Goal: Task Accomplishment & Management: Complete application form

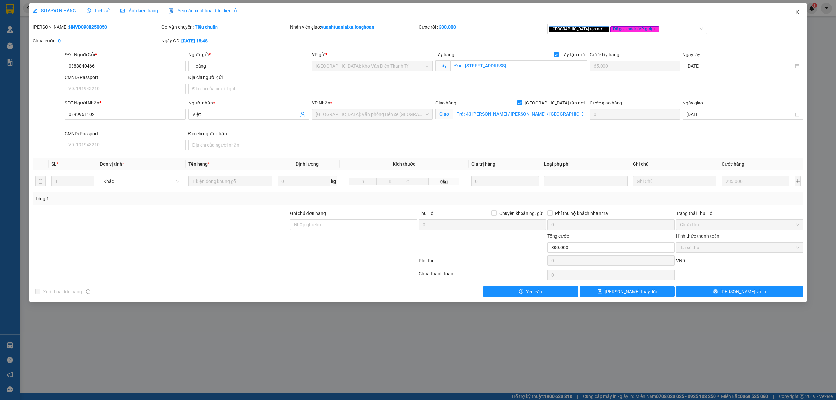
click at [797, 10] on icon "close" at bounding box center [797, 11] width 5 height 5
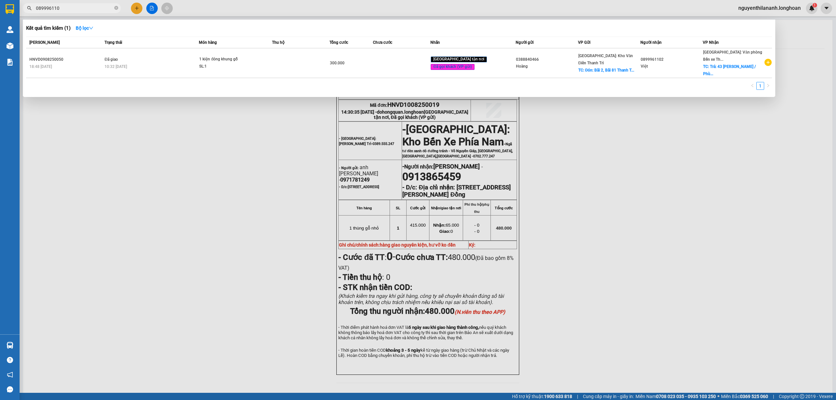
click at [61, 6] on input "089996110" at bounding box center [74, 8] width 77 height 7
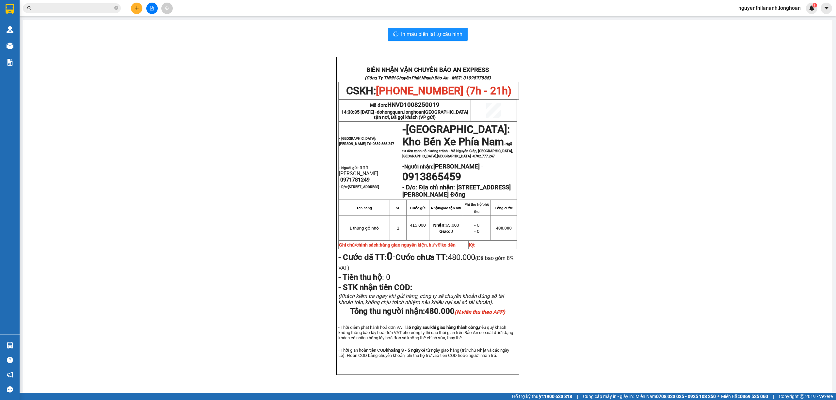
paste input "039 374 1992"
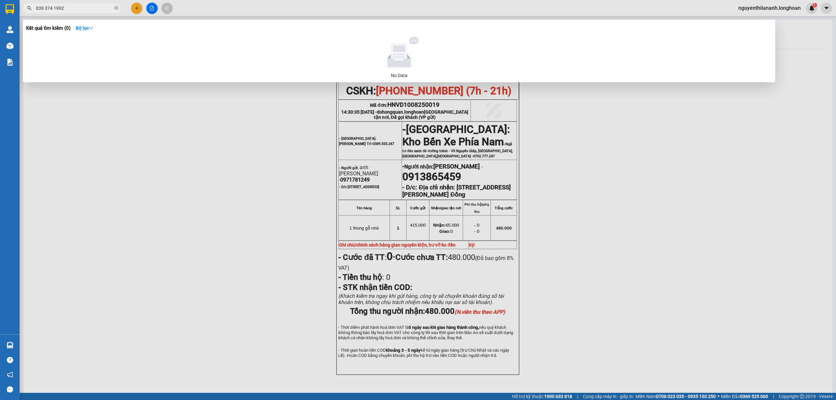
click at [54, 8] on input "039 374 1992" at bounding box center [74, 8] width 77 height 7
click at [45, 8] on input "039 3741992" at bounding box center [74, 8] width 77 height 7
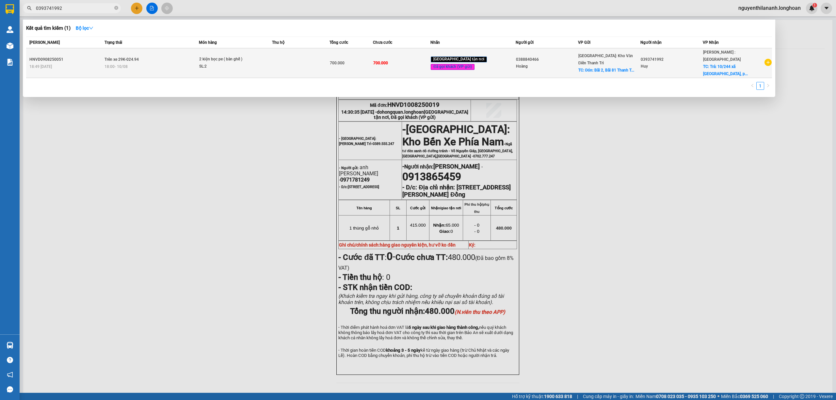
type input "0393741992"
click at [87, 56] on div "HNVD0908250051" at bounding box center [65, 59] width 73 height 7
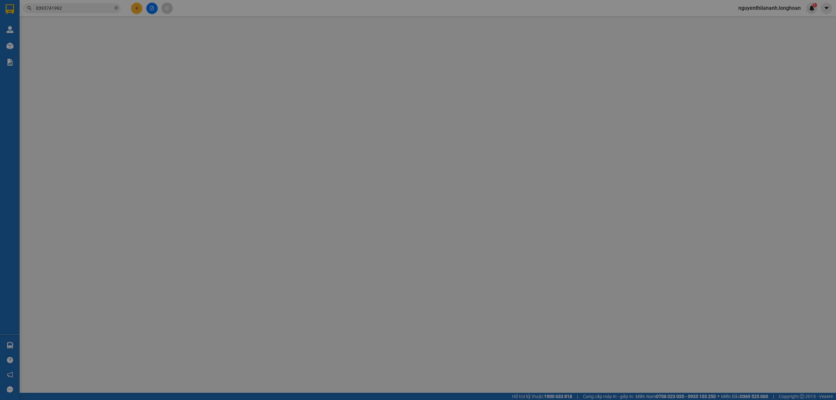
type input "0388840466"
type input "Hoàng"
checkbox input "true"
type input "Đón: [STREET_ADDRESS]"
type input "0393741992"
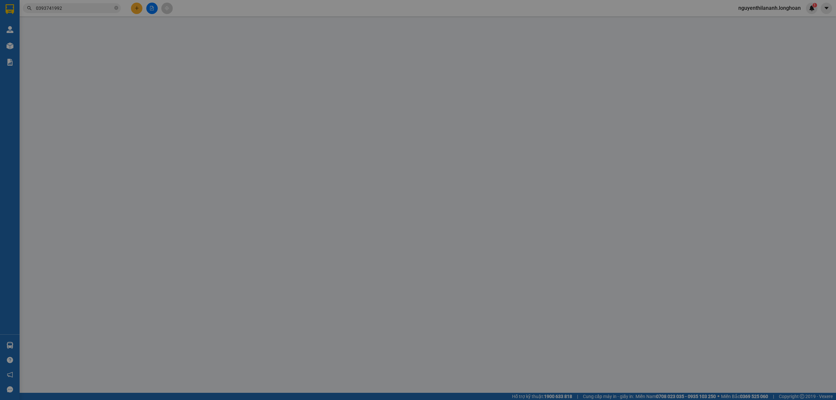
type input "Huy"
checkbox input "true"
type input "Trả: 10/244 xã [GEOGRAPHIC_DATA], [GEOGRAPHIC_DATA], [GEOGRAPHIC_DATA]"
type input "hàng giao nguyên kiện, hư vỡ ko đền"
type input "700.000"
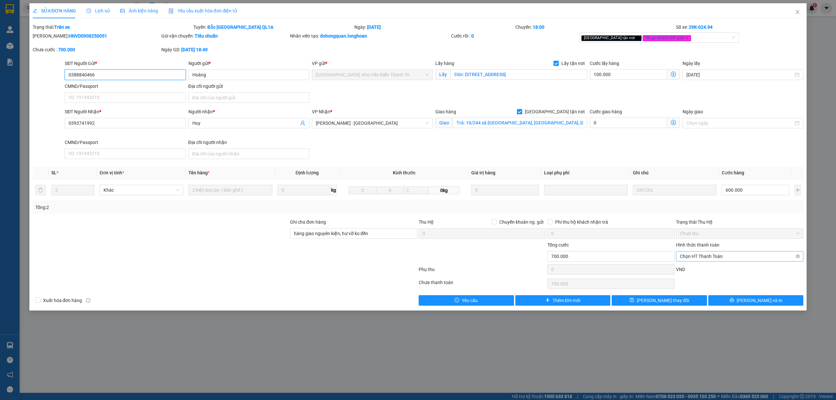
click at [716, 255] on span "Chọn HT Thanh Toán" at bounding box center [740, 256] width 120 height 10
click at [703, 290] on div "Chuyển khoản" at bounding box center [740, 291] width 120 height 7
type input "0"
click at [687, 292] on div "Chuyển khoản" at bounding box center [740, 291] width 120 height 7
click at [716, 299] on button "[PERSON_NAME] và In" at bounding box center [755, 300] width 95 height 10
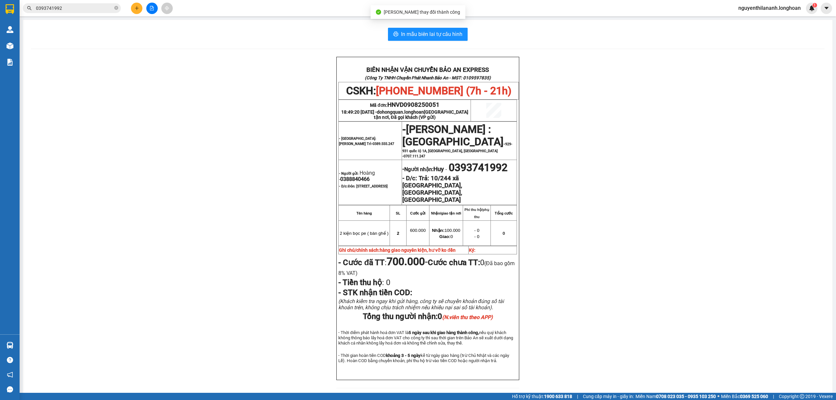
click at [639, 300] on div "BIÊN NHẬN VẬN CHUYỂN BẢO AN EXPRESS (Công Ty TNHH Chuyển Phát Nhanh Bảo An - MS…" at bounding box center [428, 226] width 794 height 339
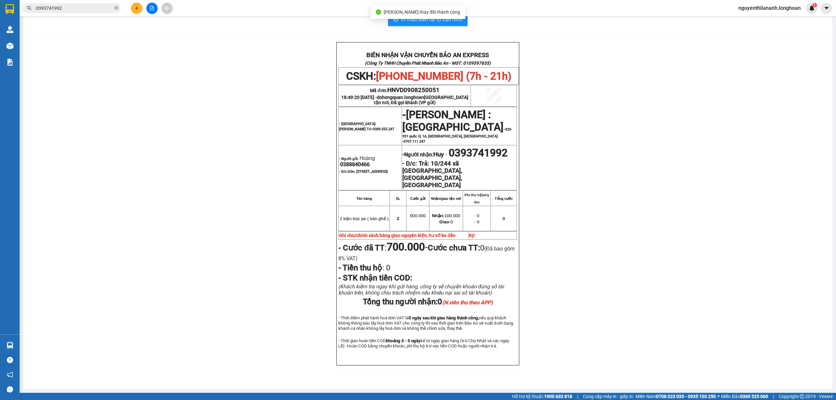
click at [626, 300] on div "BIÊN NHẬN VẬN CHUYỂN BẢO AN EXPRESS (Công Ty TNHH Chuyển Phát Nhanh Bảo An - MS…" at bounding box center [428, 211] width 794 height 339
